Goal: Find specific page/section: Locate a particular part of the current website

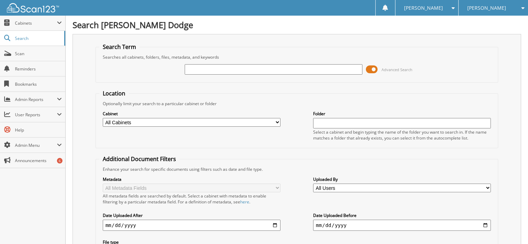
click at [208, 71] on input "text" at bounding box center [274, 69] width 178 height 10
type input "13010"
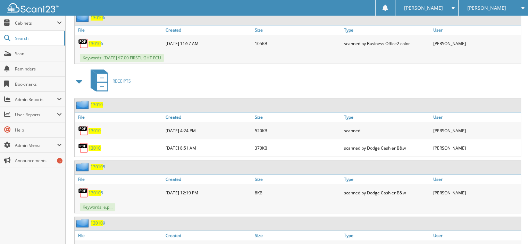
scroll to position [1008, 0]
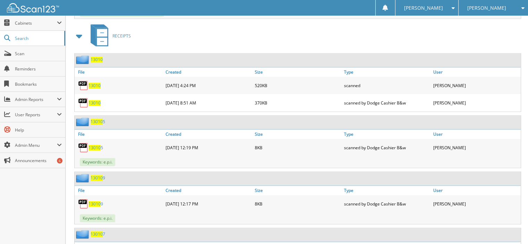
click at [95, 83] on span "13010" at bounding box center [95, 86] width 12 height 6
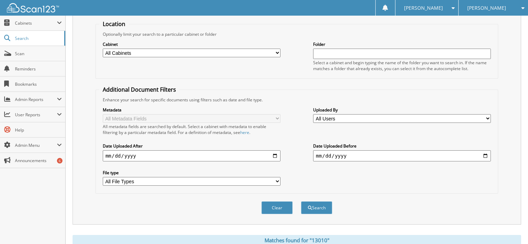
scroll to position [0, 0]
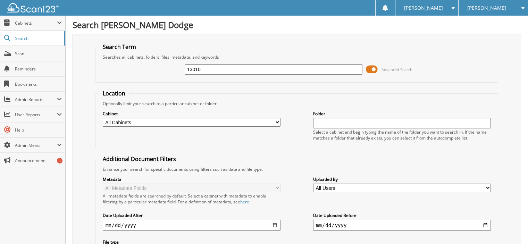
drag, startPoint x: 212, startPoint y: 67, endPoint x: 0, endPoint y: 2, distance: 221.7
click at [82, 38] on div "Search Term Searches all cabinets, folders, files, metadata, and keywords 13010…" at bounding box center [297, 164] width 449 height 260
type input "36415"
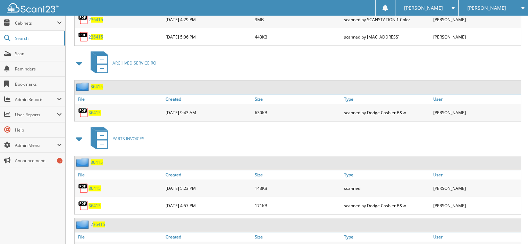
scroll to position [521, 0]
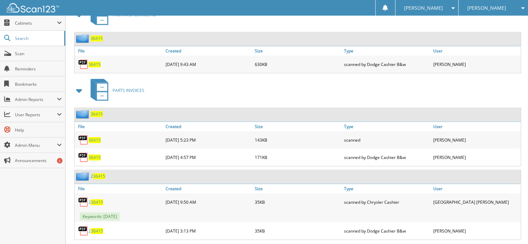
click at [93, 137] on span "36415" at bounding box center [95, 140] width 12 height 6
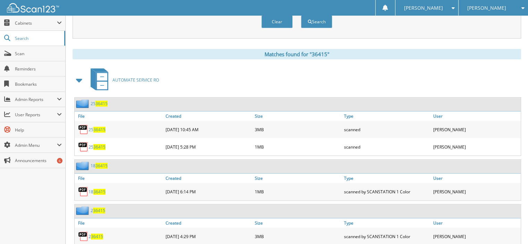
scroll to position [243, 0]
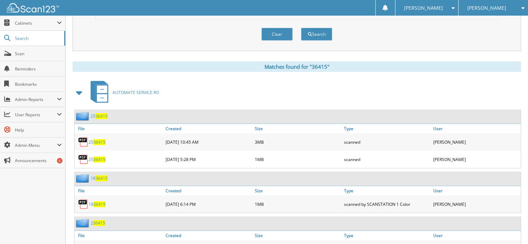
click at [103, 157] on span "36415" at bounding box center [99, 160] width 12 height 6
click at [91, 157] on link "25 36415" at bounding box center [97, 160] width 17 height 6
click at [100, 139] on span "36415" at bounding box center [99, 142] width 12 height 6
